Goal: Register for event/course

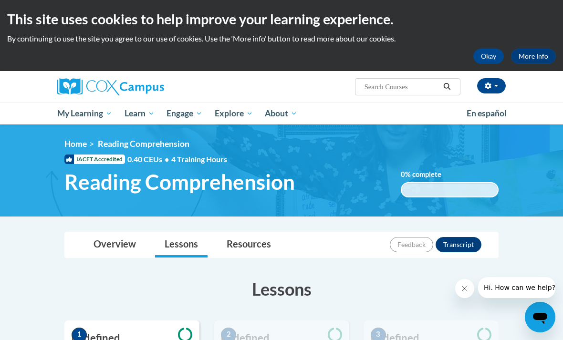
click at [395, 81] on input "Search..." at bounding box center [402, 86] width 76 height 11
type input "systematic and explicit phonics instruction"
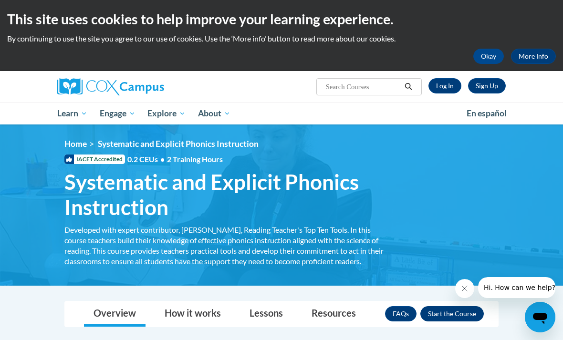
click at [462, 309] on button "Enroll" at bounding box center [451, 313] width 63 height 15
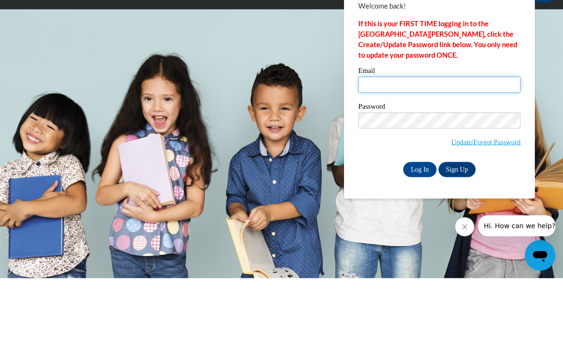
type input "rparker11@daltonstate.edu"
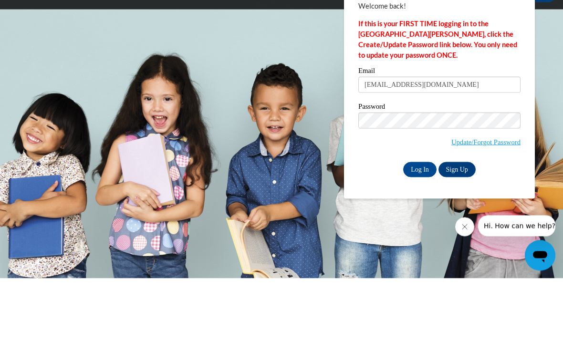
click at [420, 224] on input "Log In" at bounding box center [419, 231] width 33 height 15
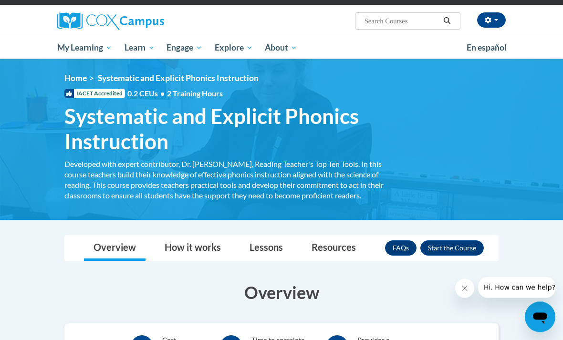
scroll to position [66, 0]
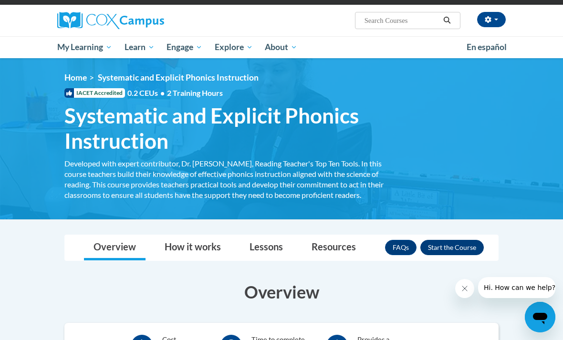
click at [436, 250] on button "Enroll" at bounding box center [451, 247] width 63 height 15
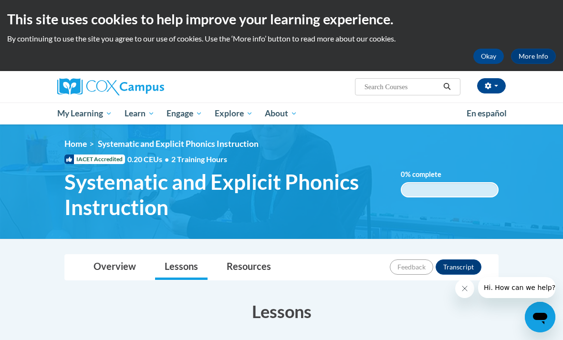
click at [421, 93] on input "Search..." at bounding box center [402, 86] width 76 height 11
type input "early literacy: print awareness, phonological awareness, and alphabetic knowled…"
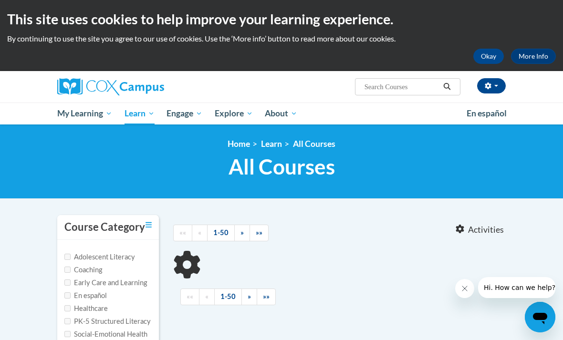
type input "early literacy: print awareness, phonological awareness, and alphabetic knowled…"
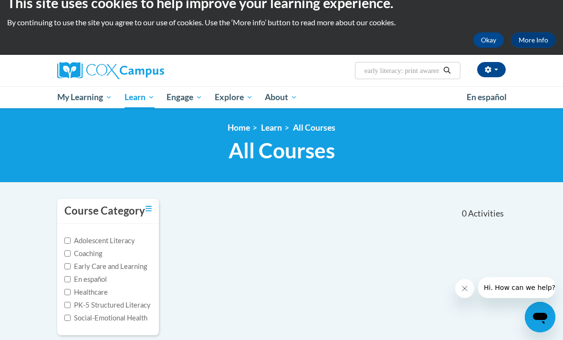
scroll to position [13, 0]
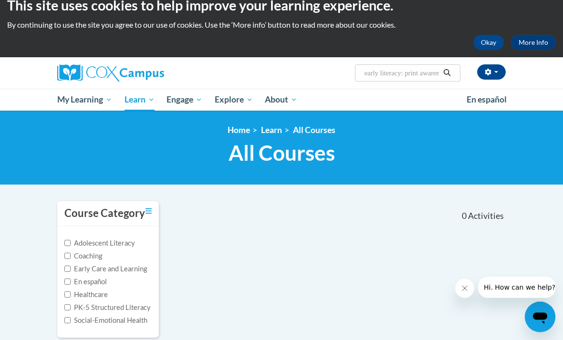
click at [418, 74] on input "early literacy: print awareness, phonological awareness, and alphabetic knowled…" at bounding box center [402, 73] width 76 height 11
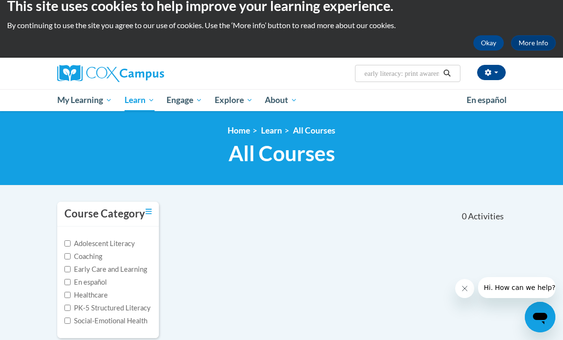
click at [414, 77] on input "early literacy: print awareness, phonological awareness, and alphabetic knowled…" at bounding box center [402, 73] width 76 height 11
click at [68, 309] on input "PK-5 Structured Literacy" at bounding box center [67, 308] width 6 height 6
checkbox input "true"
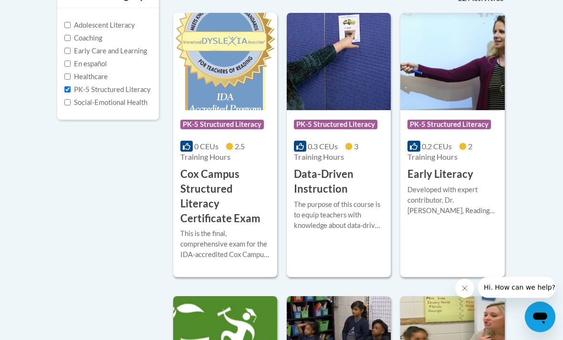
scroll to position [230, 0]
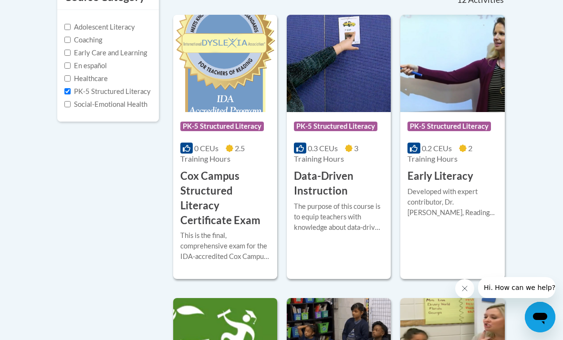
click at [466, 192] on div "Developed with expert contributor, Dr. Deborah Glaser, Reading Teacherʹs Top Te…" at bounding box center [453, 203] width 90 height 32
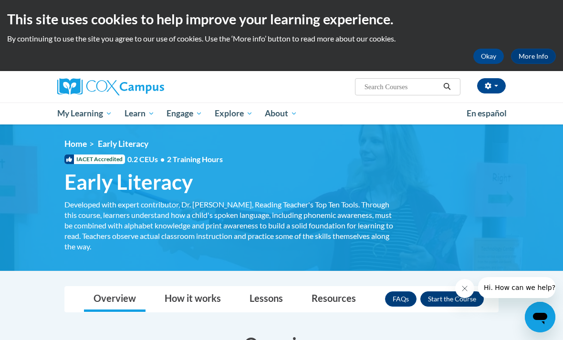
click at [440, 300] on button "Enroll" at bounding box center [451, 299] width 63 height 15
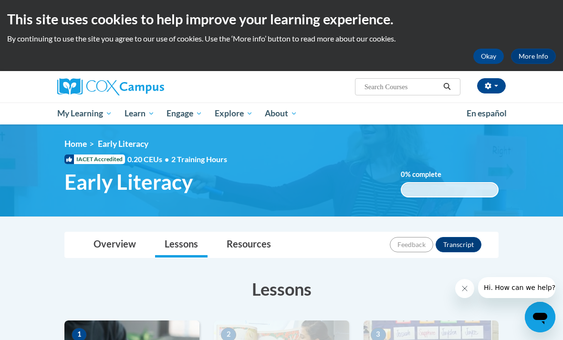
drag, startPoint x: 0, startPoint y: 0, endPoint x: 379, endPoint y: 90, distance: 389.4
click at [379, 90] on input "Search..." at bounding box center [402, 86] width 76 height 11
type input "vocabulary instruction"
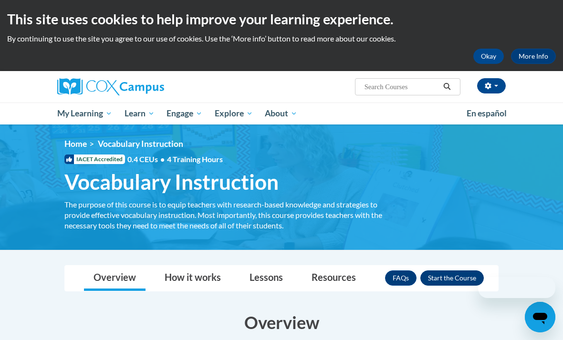
click at [443, 280] on button "Enroll" at bounding box center [451, 278] width 63 height 15
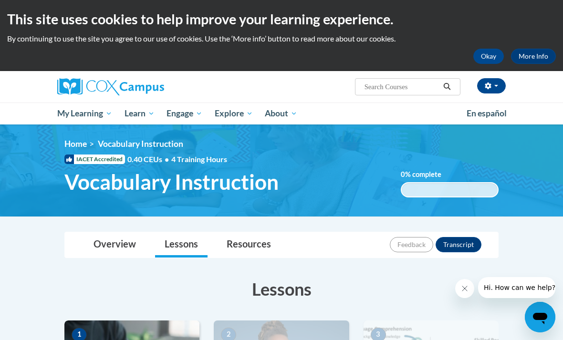
click at [392, 90] on input "Search..." at bounding box center [402, 86] width 76 height 11
type input "[MEDICAL_DATA]"
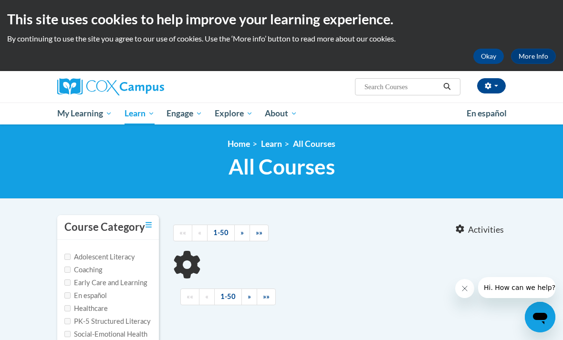
type input "dyslexia"
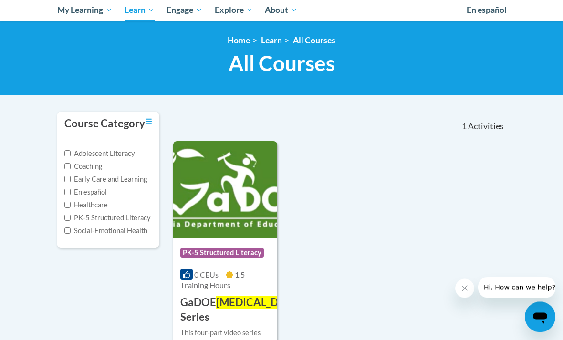
scroll to position [107, 0]
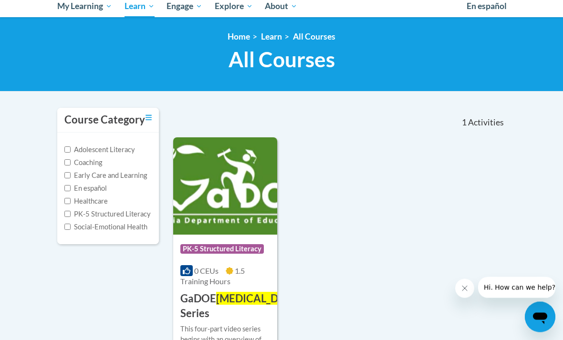
click at [195, 177] on img at bounding box center [225, 186] width 104 height 97
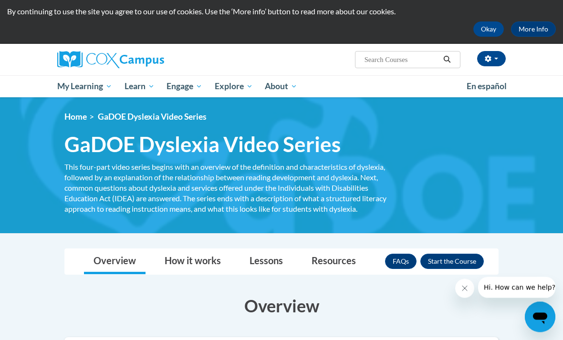
scroll to position [27, 0]
drag, startPoint x: 0, startPoint y: 0, endPoint x: 454, endPoint y: 262, distance: 524.1
click at [454, 262] on button "Enroll" at bounding box center [451, 261] width 63 height 15
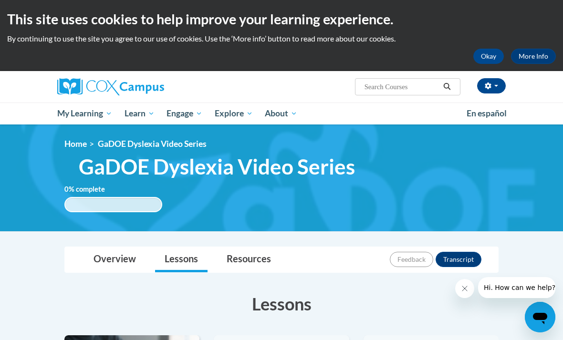
click at [396, 87] on input "Search..." at bounding box center [402, 86] width 76 height 11
type input "literacy exam"
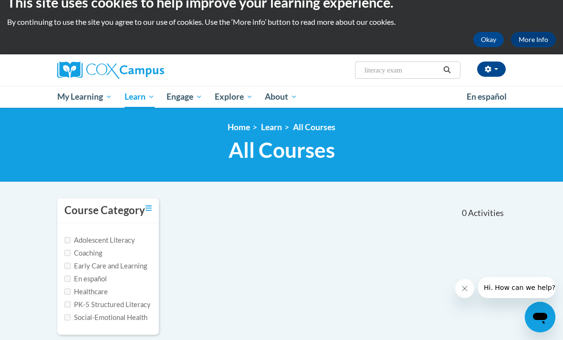
scroll to position [15, 0]
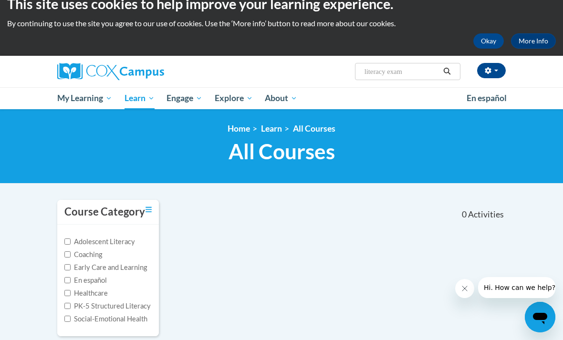
drag, startPoint x: 0, startPoint y: 0, endPoint x: 410, endPoint y: 74, distance: 417.2
click at [410, 74] on input "literacy exam" at bounding box center [402, 71] width 76 height 11
type input "l"
type input "final cox campus literacy exam"
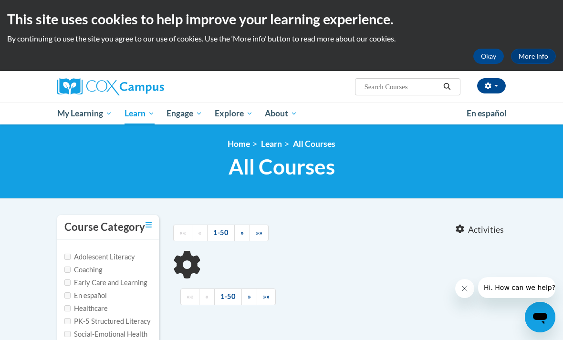
type input "final cox campus literacy exam"
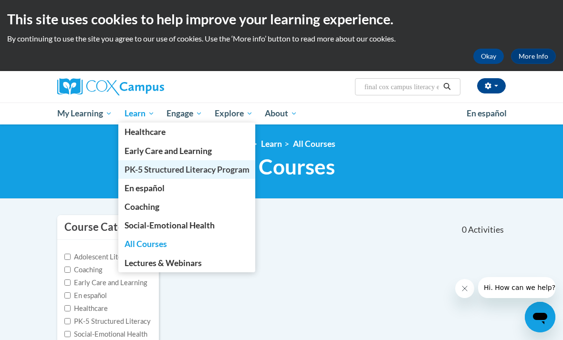
click at [157, 172] on span "PK-5 Structured Literacy Program" at bounding box center [187, 170] width 125 height 10
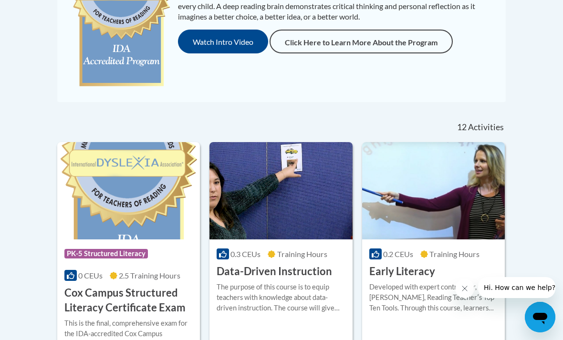
scroll to position [292, 0]
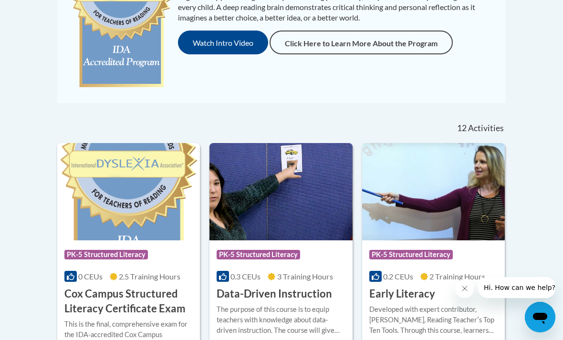
drag, startPoint x: 0, startPoint y: 0, endPoint x: 148, endPoint y: 210, distance: 256.5
click at [148, 210] on img at bounding box center [128, 191] width 143 height 97
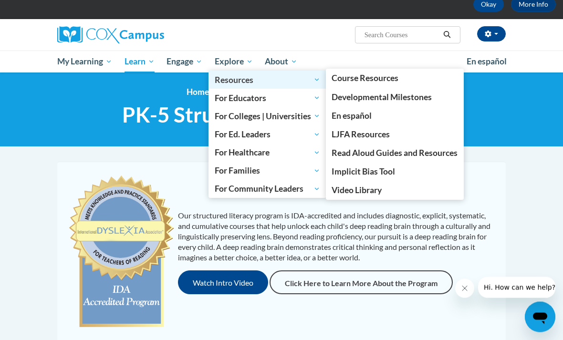
scroll to position [52, 0]
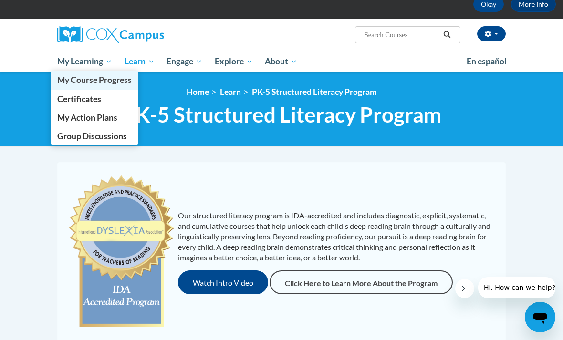
click at [90, 78] on span "My Course Progress" at bounding box center [94, 80] width 74 height 10
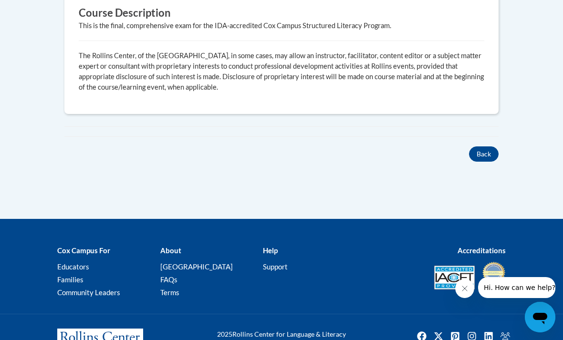
scroll to position [528, 0]
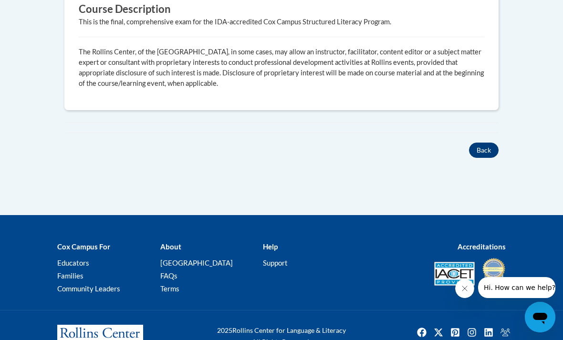
click at [478, 147] on button "Back" at bounding box center [484, 150] width 30 height 15
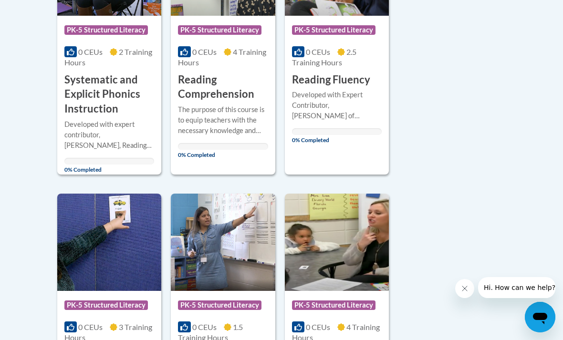
scroll to position [588, 0]
